Goal: Task Accomplishment & Management: Manage account settings

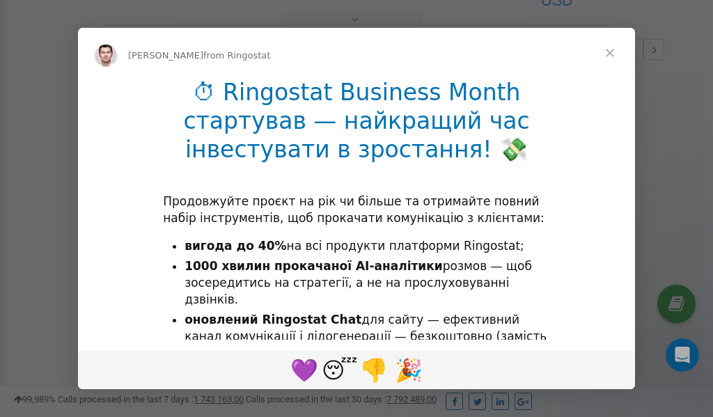
click at [612, 51] on span "Close" at bounding box center [610, 53] width 50 height 50
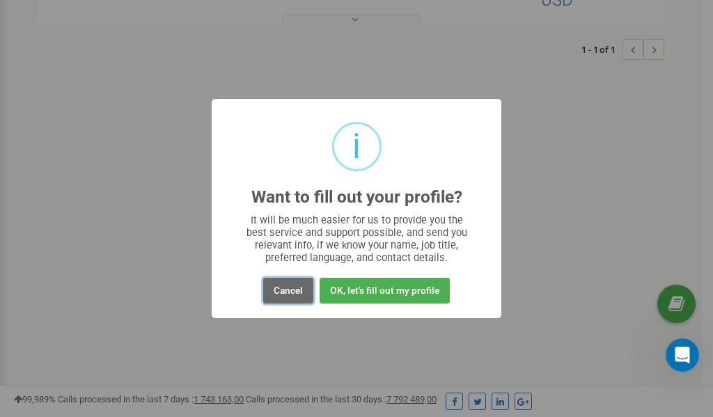
click at [289, 291] on button "Cancel" at bounding box center [288, 291] width 50 height 26
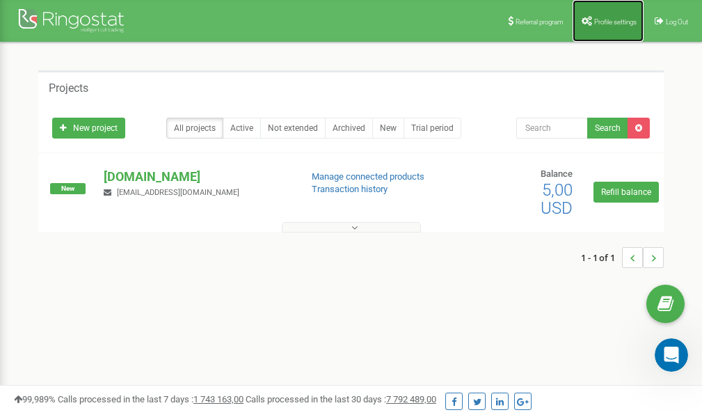
click at [597, 16] on link "Profile settings" at bounding box center [608, 21] width 71 height 42
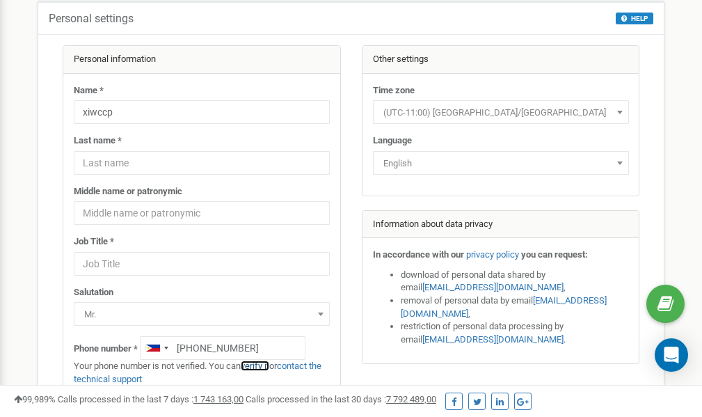
click at [259, 367] on link "verify it" at bounding box center [255, 365] width 29 height 10
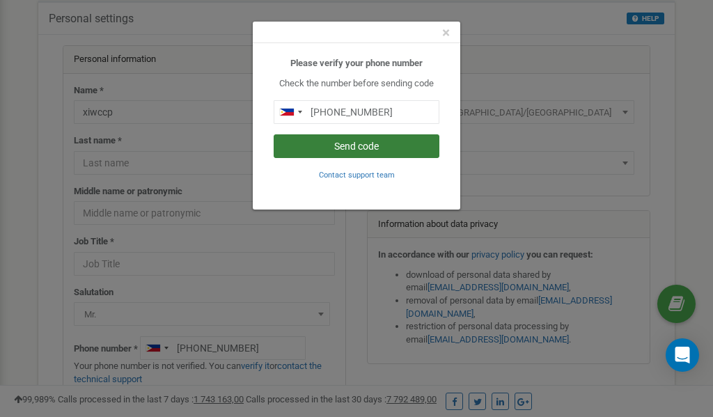
click at [363, 148] on button "Send code" at bounding box center [356, 146] width 166 height 24
